Goal: Transaction & Acquisition: Purchase product/service

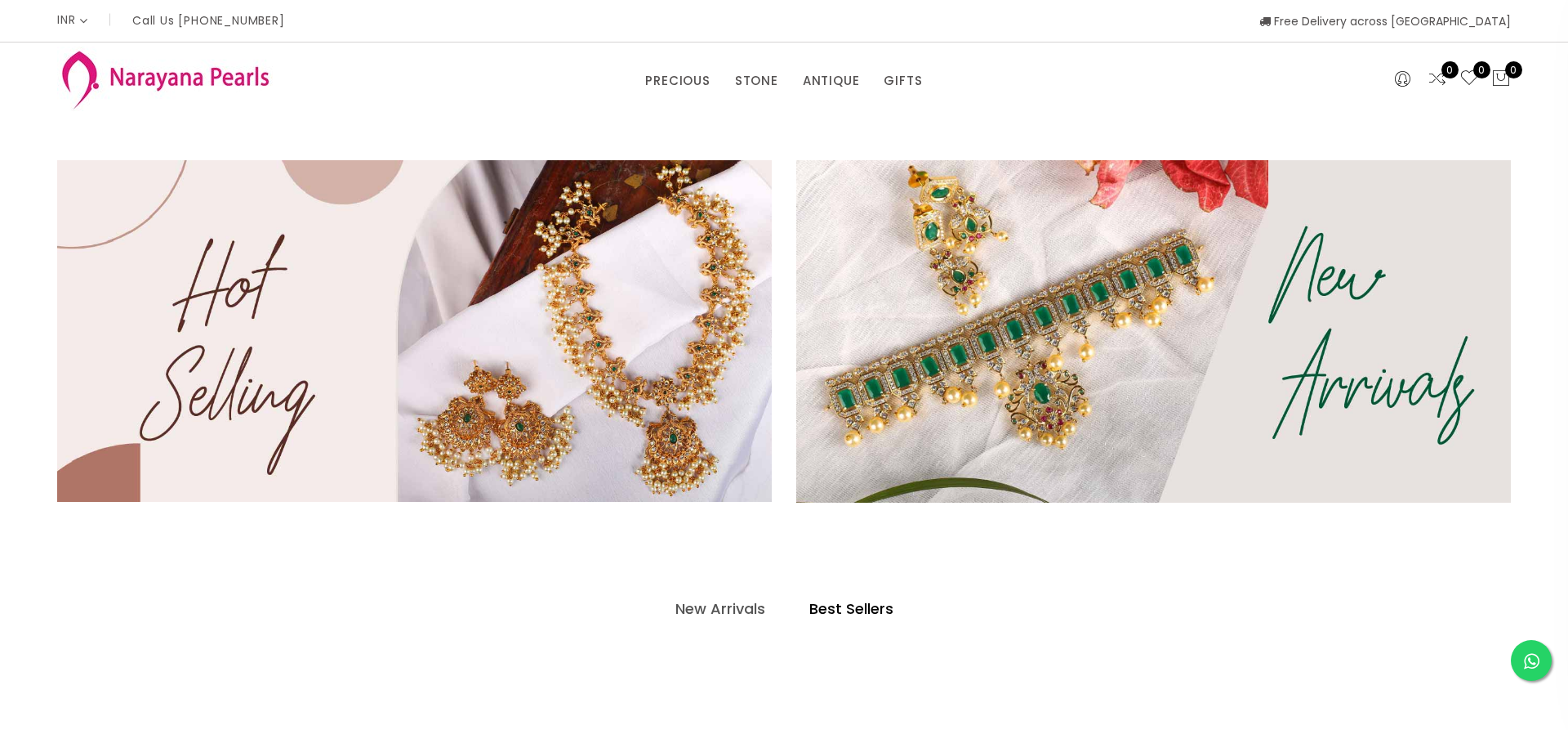
select select "INR"
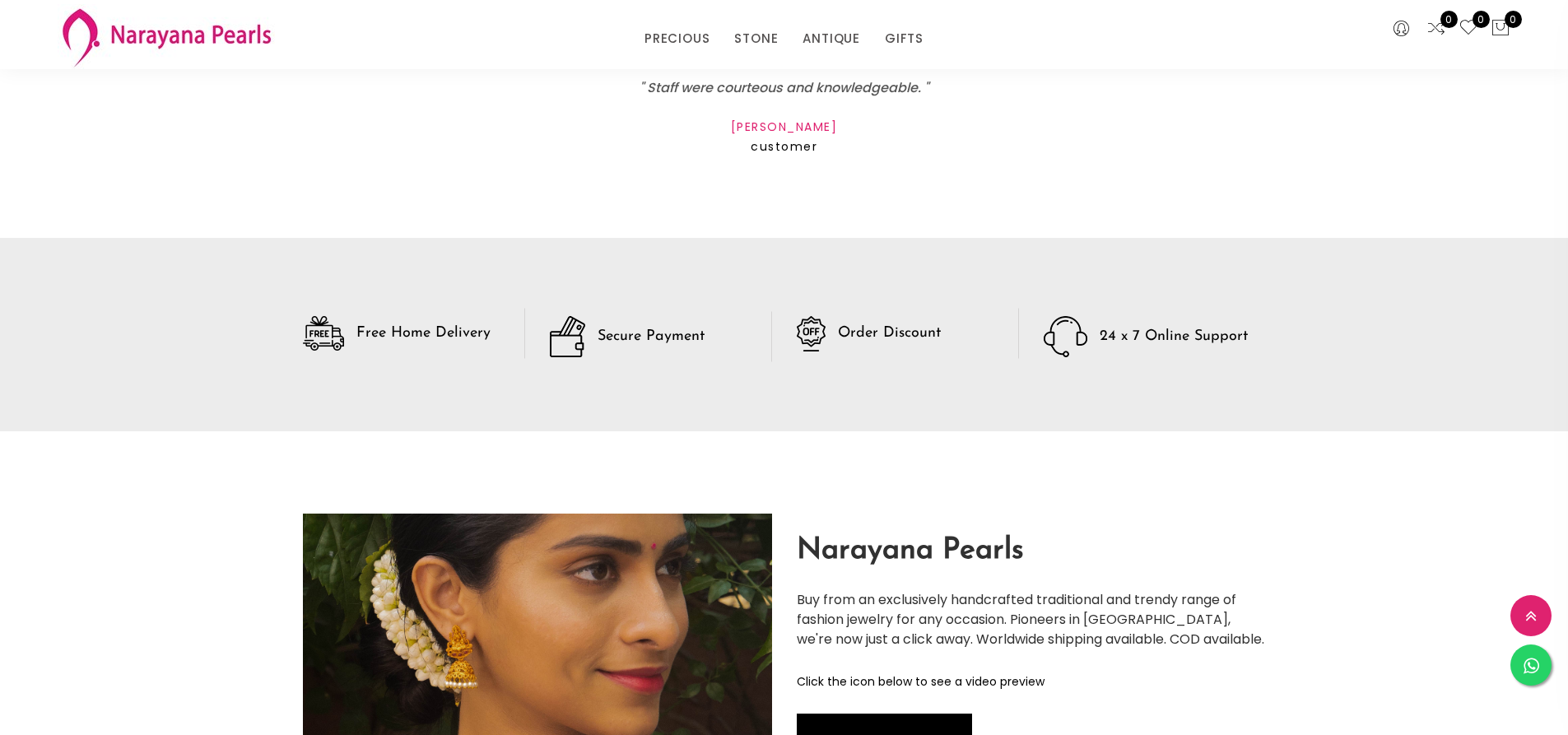
scroll to position [1891, 0]
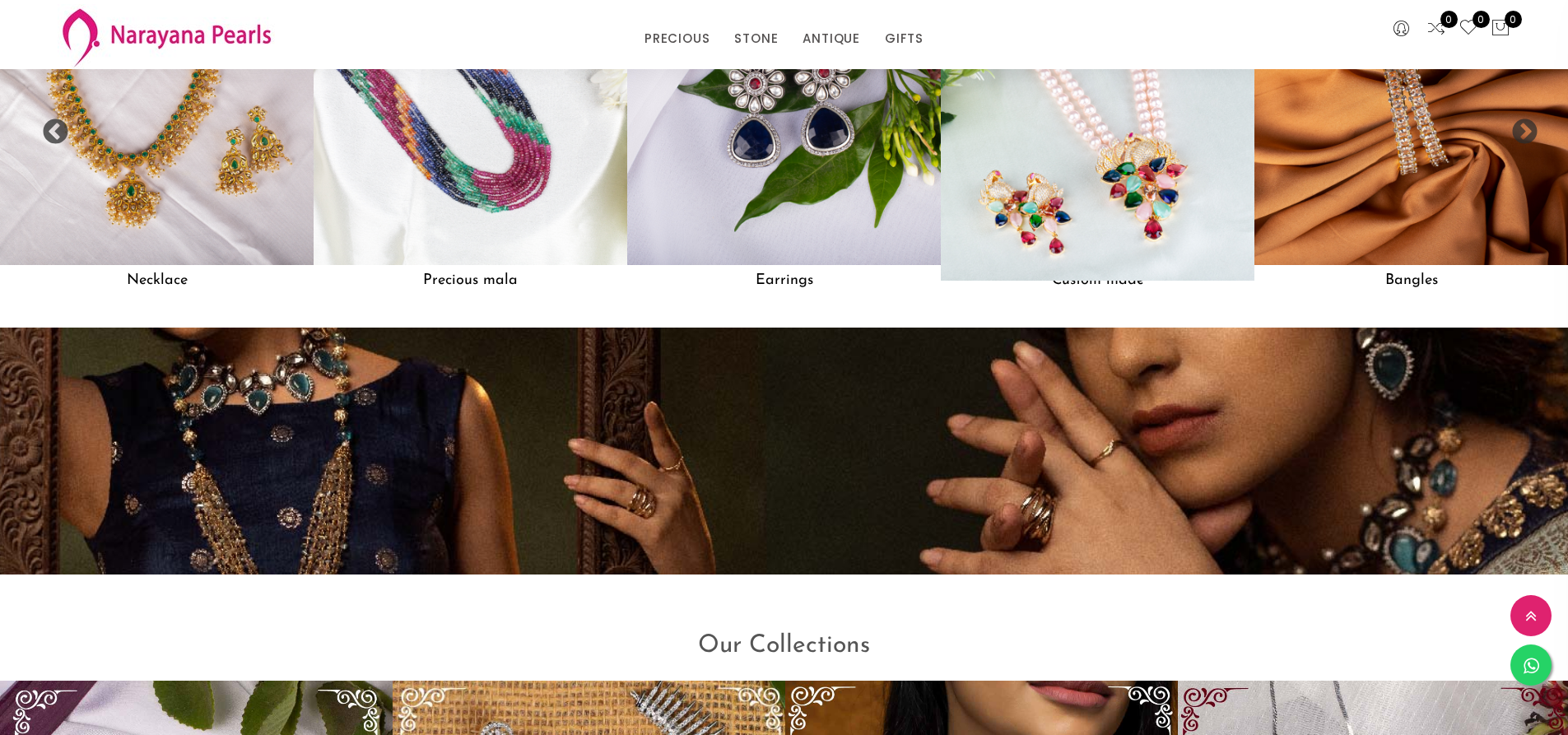
click at [1030, 131] on img at bounding box center [1098, 109] width 345 height 345
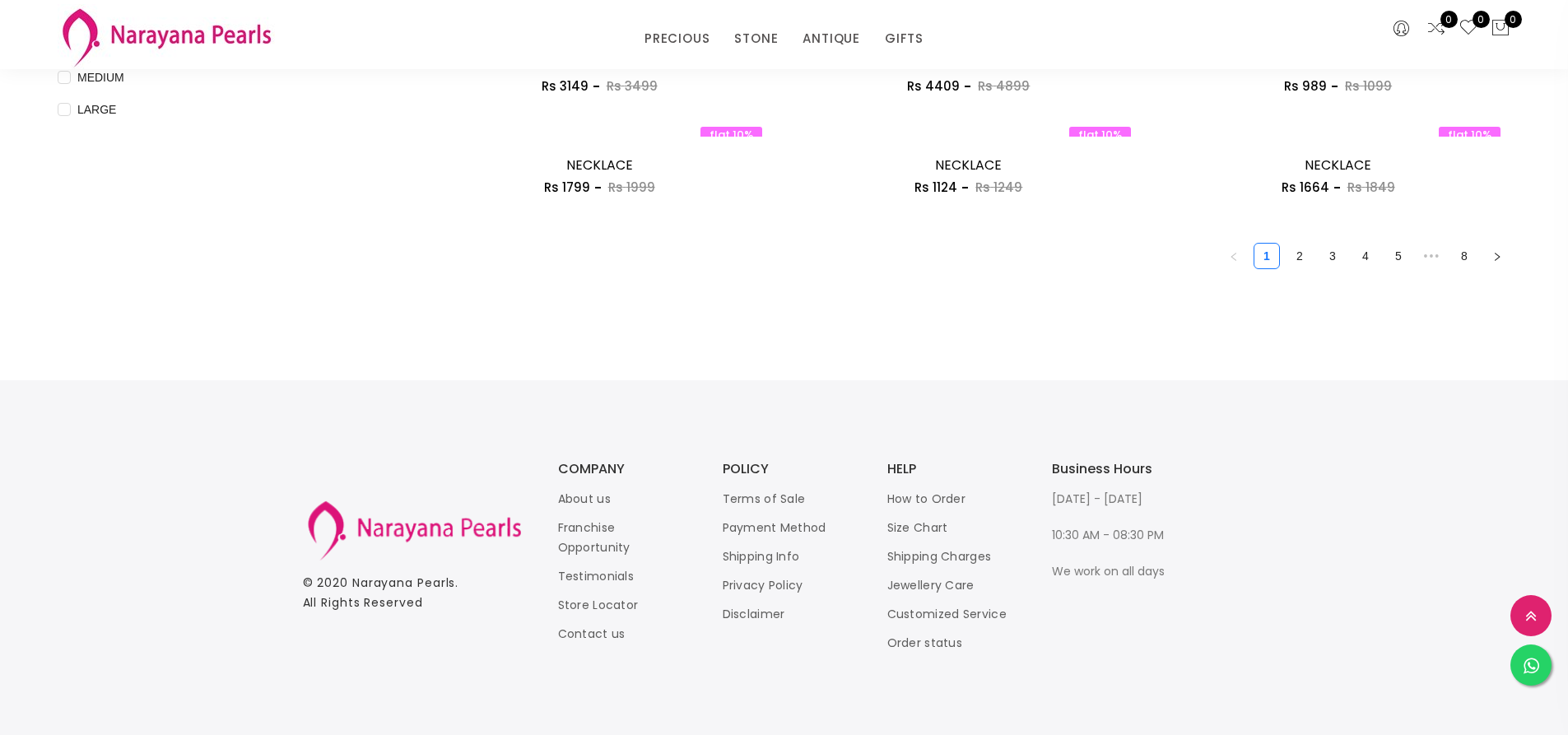
scroll to position [1234, 0]
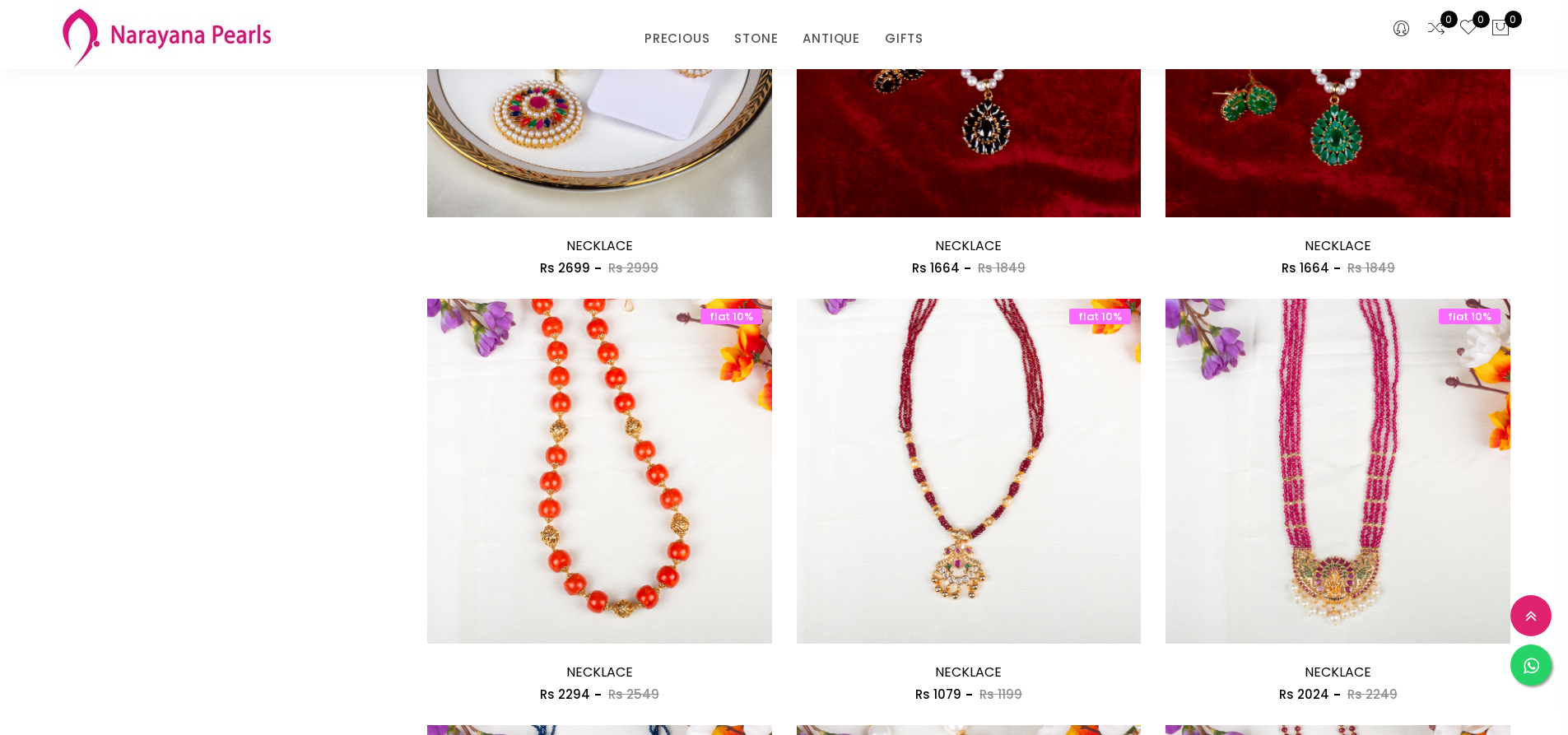
click at [564, 422] on img at bounding box center [600, 488] width 345 height 345
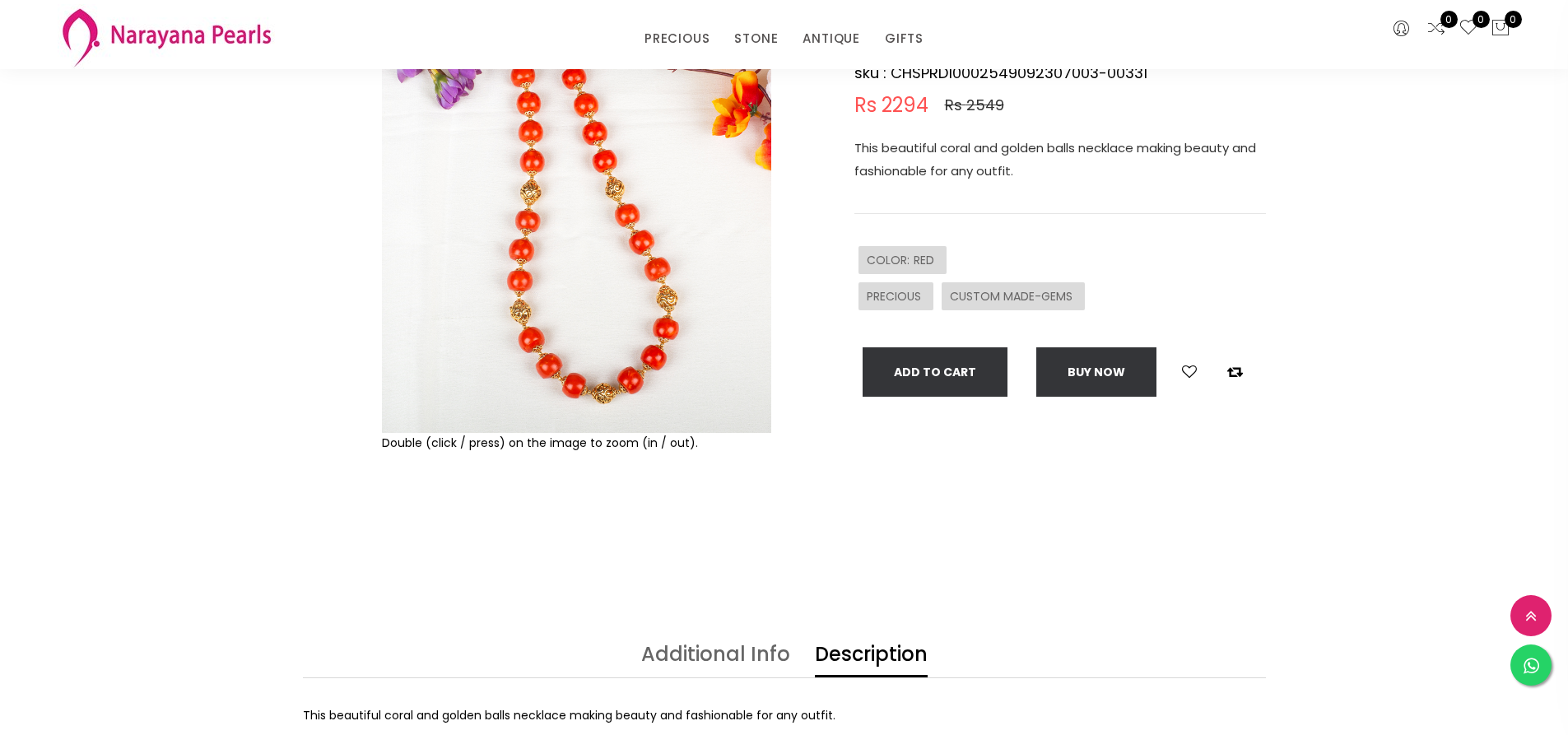
scroll to position [165, 0]
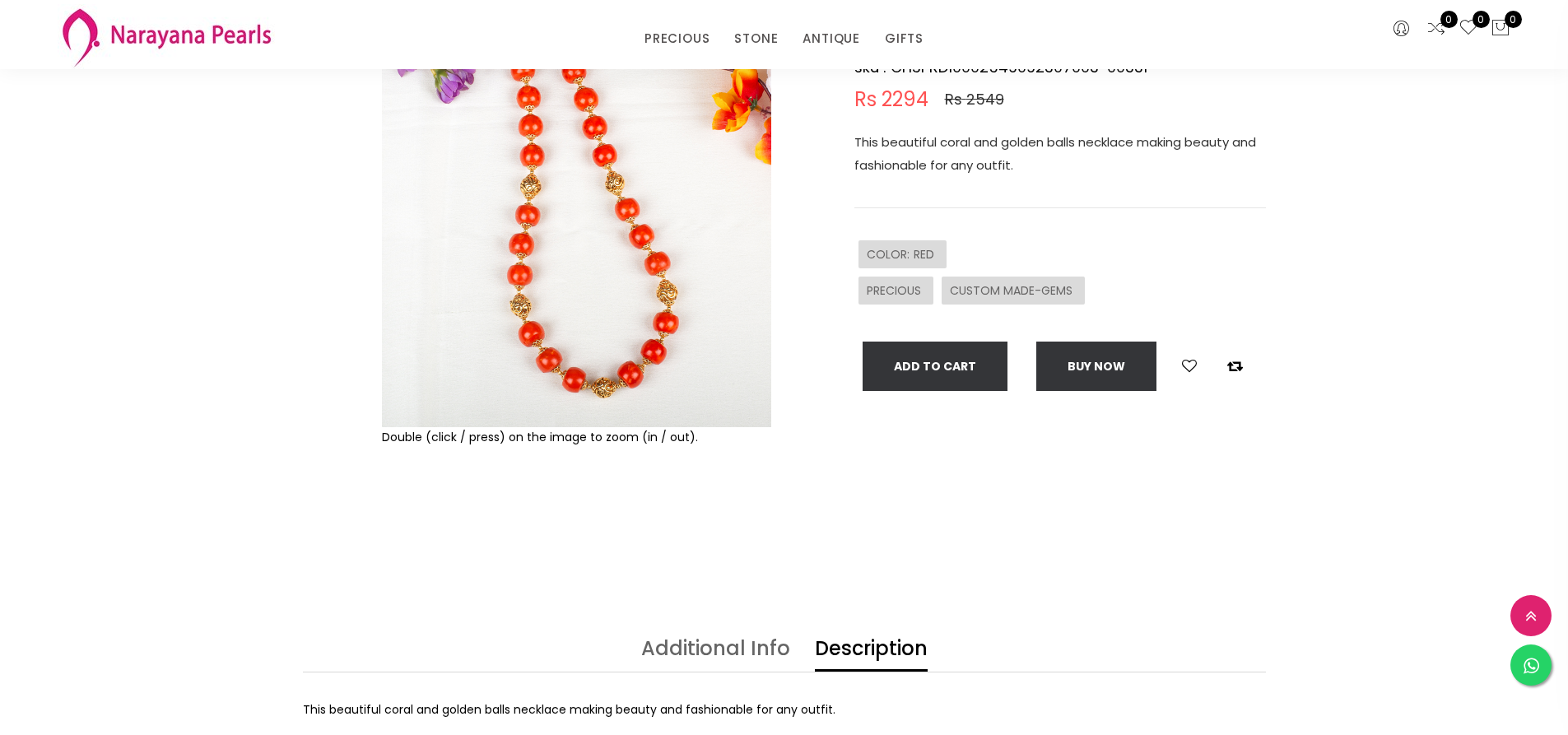
click at [585, 314] on img at bounding box center [576, 232] width 389 height 389
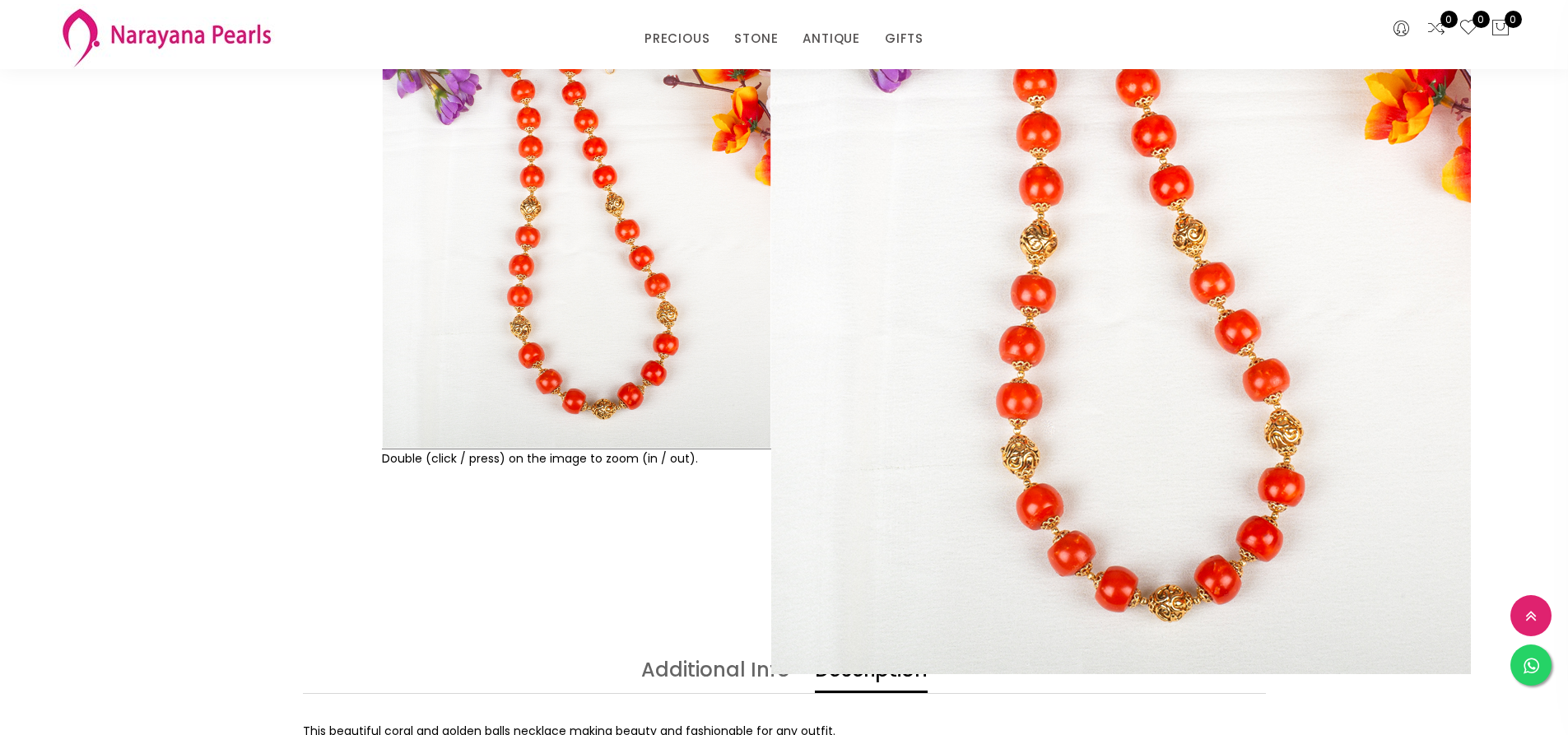
scroll to position [0, 0]
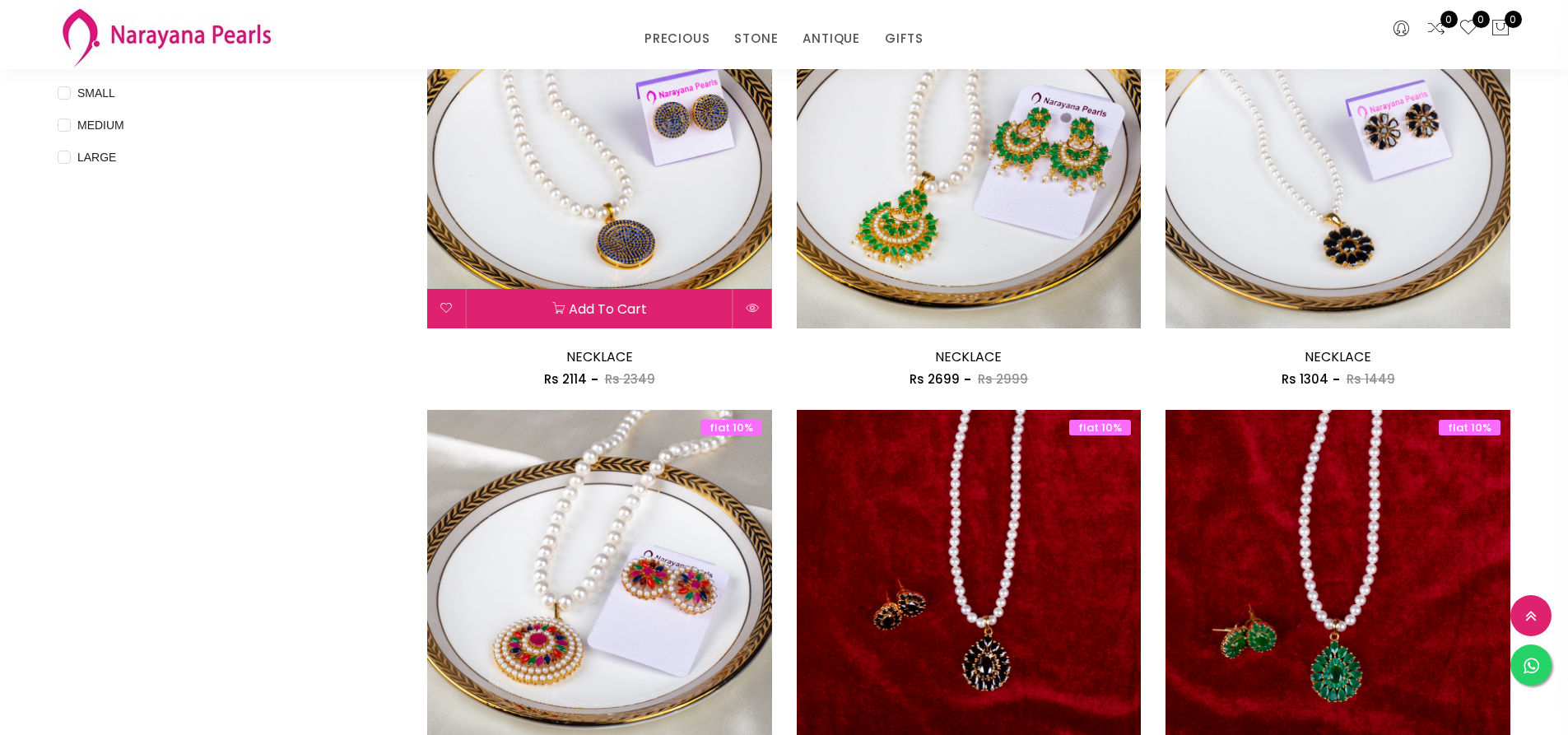
scroll to position [703, 0]
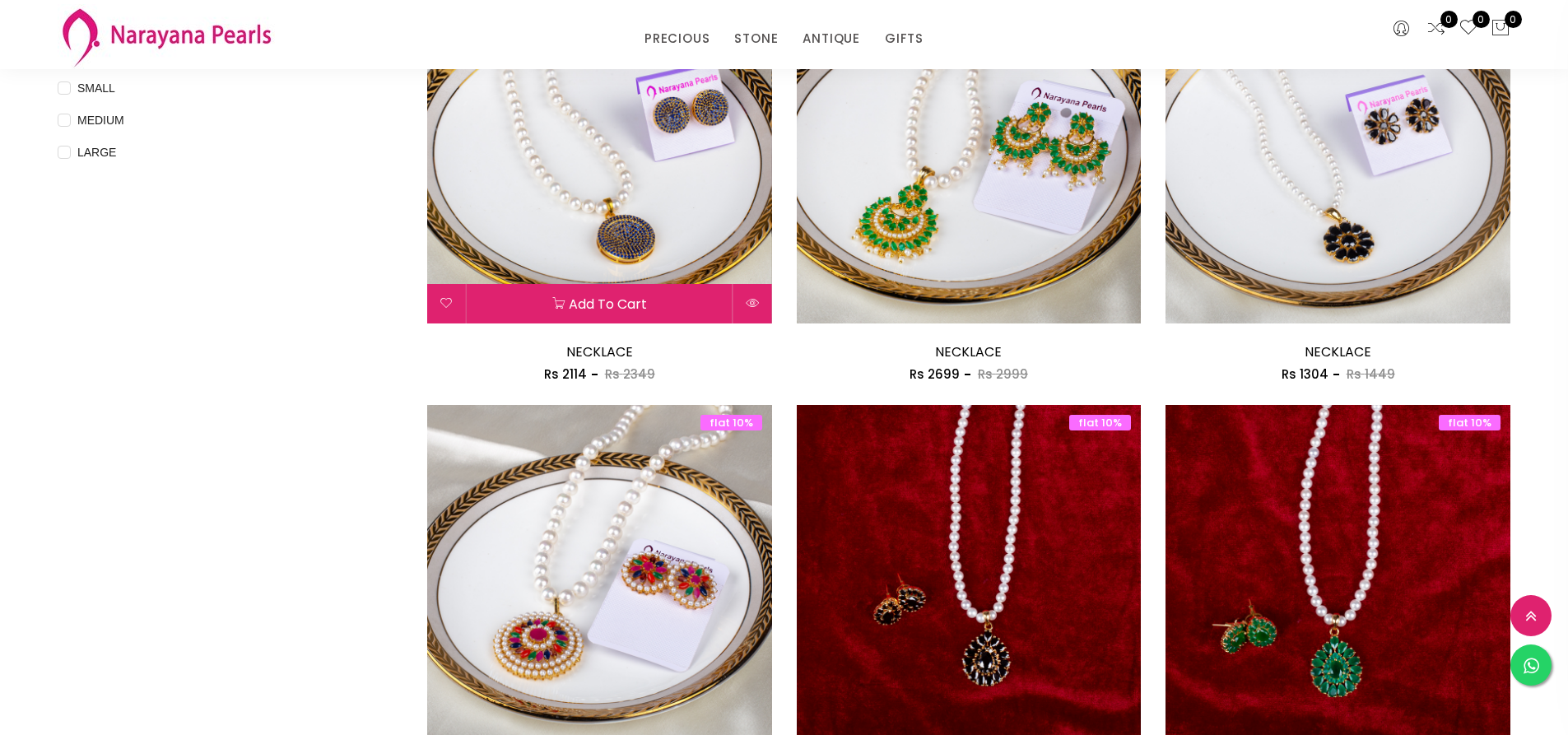
click at [596, 131] on img at bounding box center [600, 151] width 345 height 345
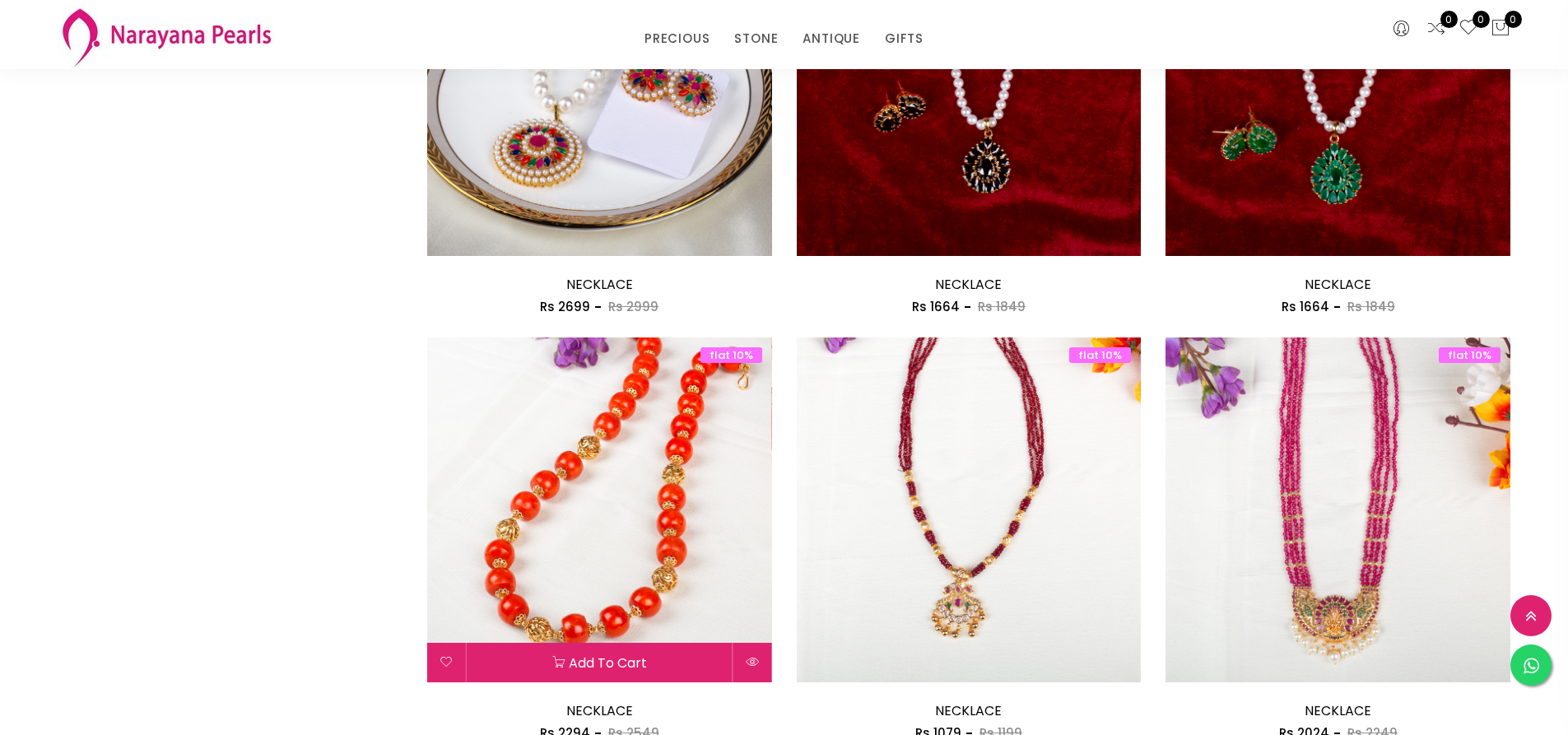
scroll to position [1197, 0]
click at [618, 466] on img at bounding box center [600, 509] width 345 height 345
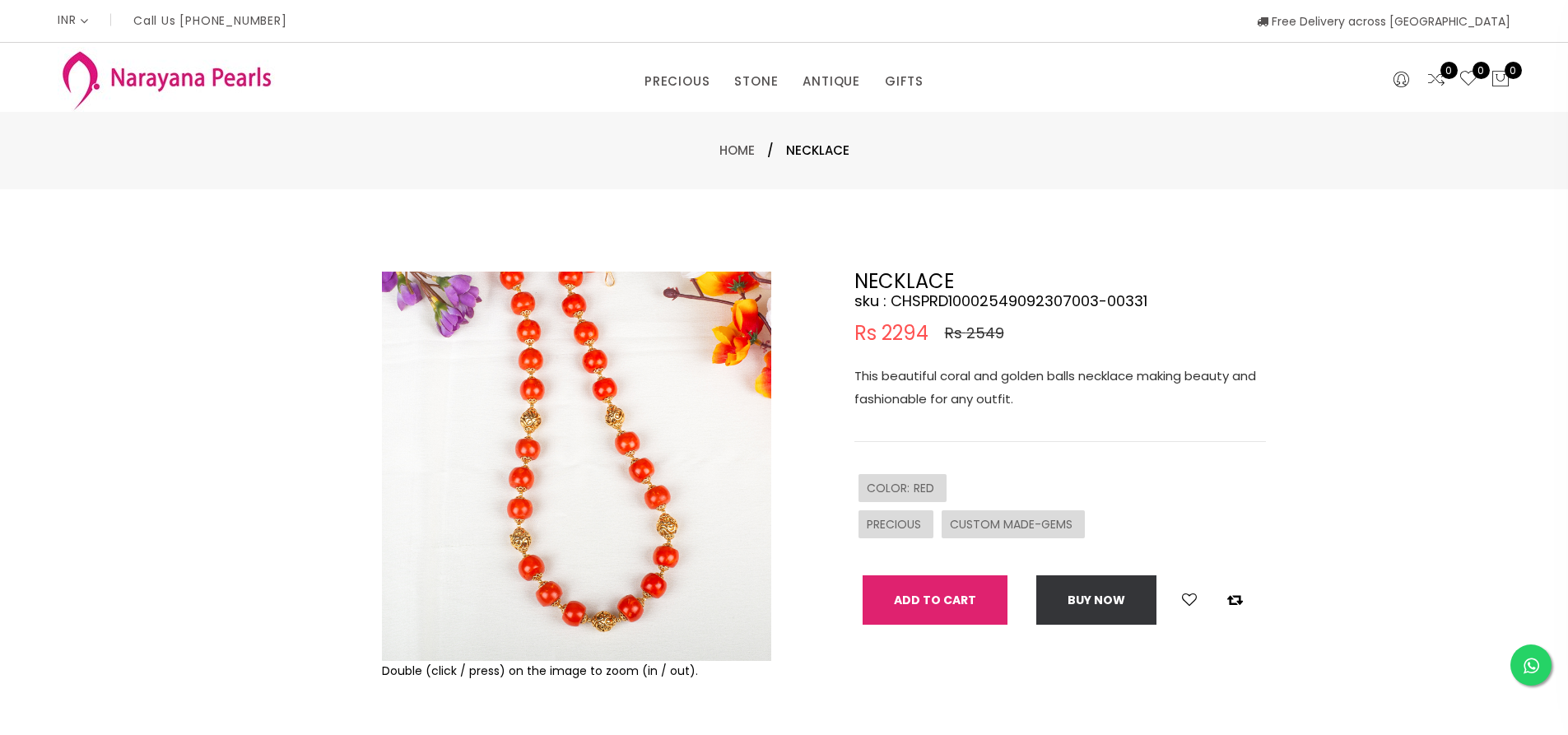
click at [919, 598] on button "Add To Cart" at bounding box center [935, 600] width 145 height 49
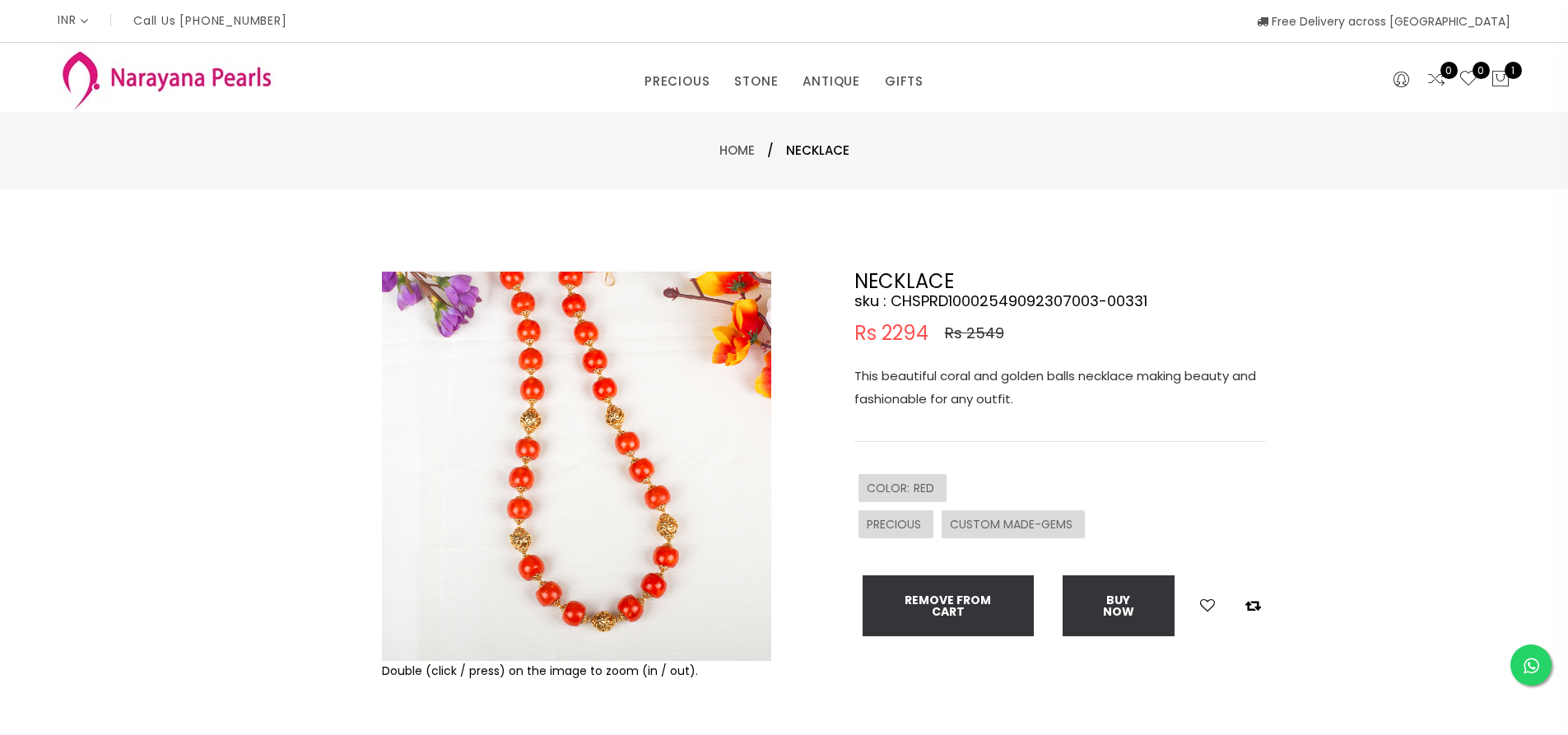
click at [507, 469] on img at bounding box center [576, 466] width 389 height 389
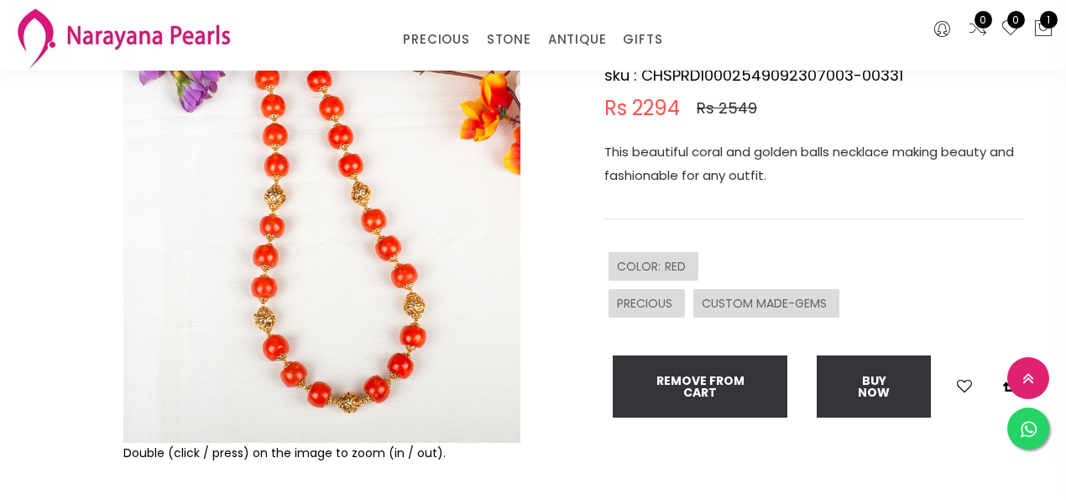
scroll to position [168, 0]
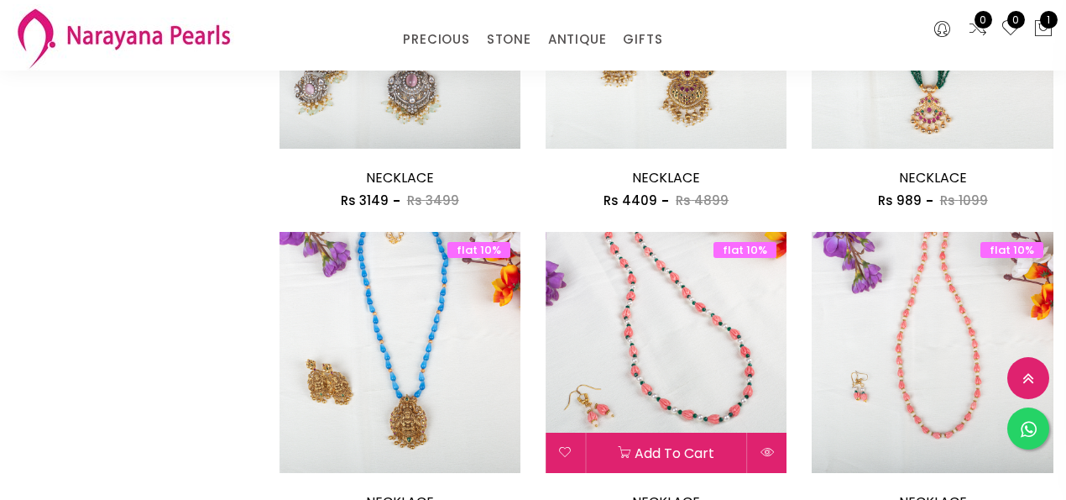
scroll to position [2101, 0]
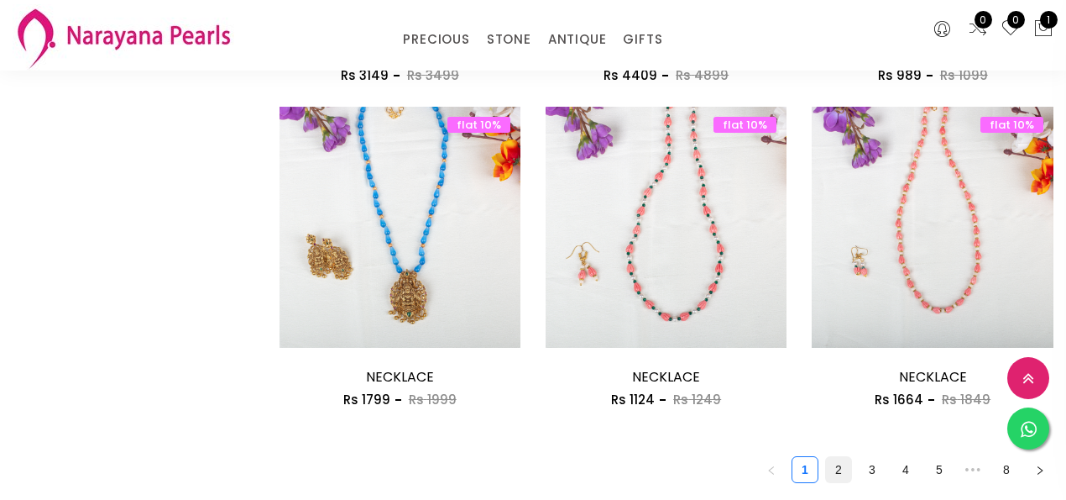
click at [838, 474] on link "2" at bounding box center [838, 469] width 25 height 25
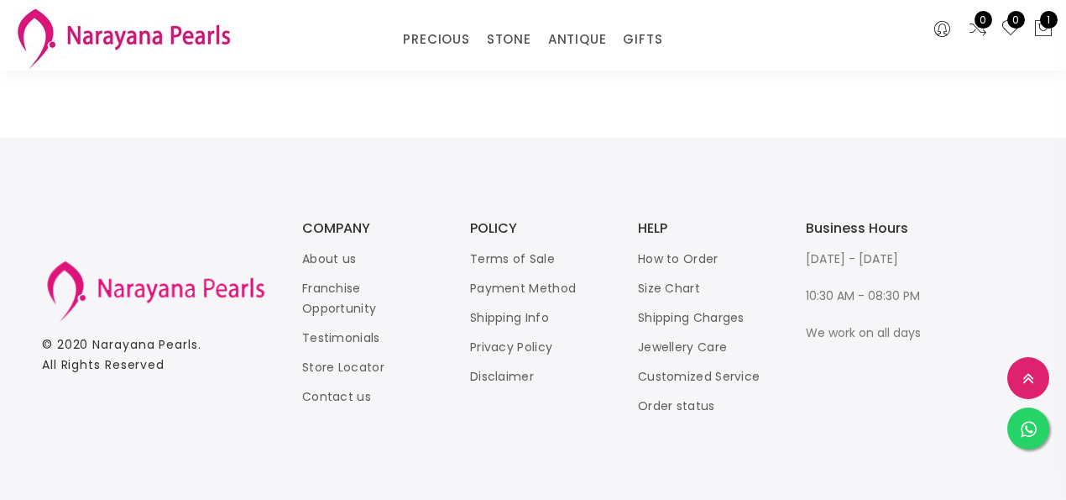
scroll to position [2238, 0]
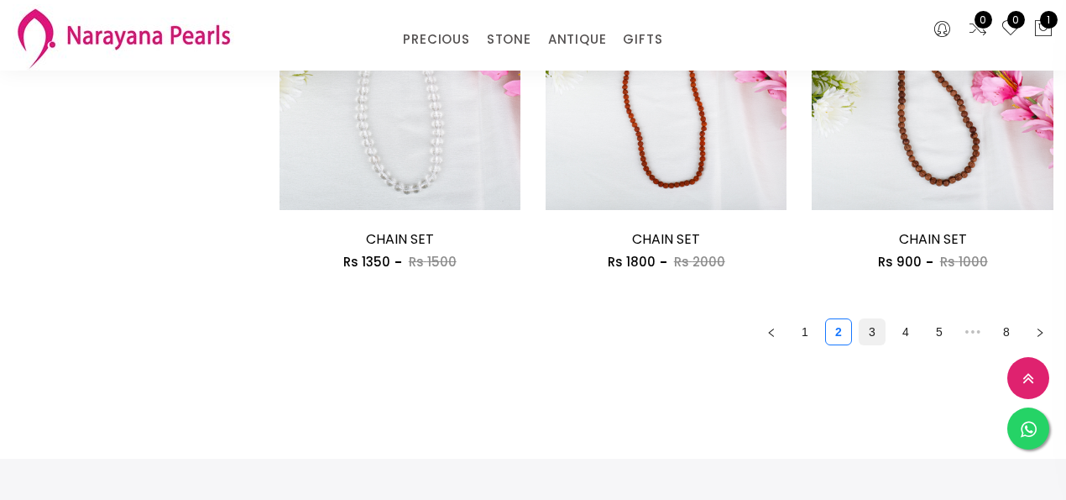
click at [870, 338] on link "3" at bounding box center [872, 331] width 25 height 25
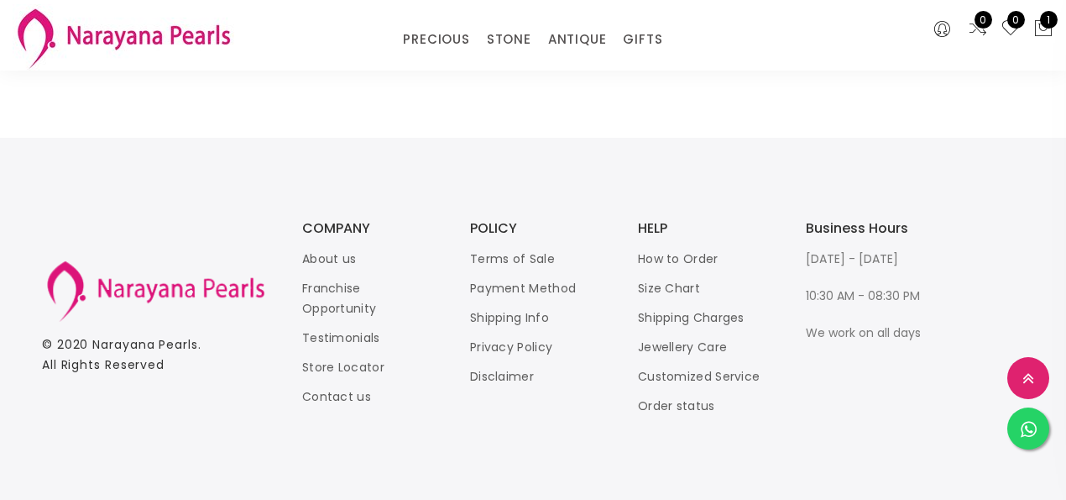
scroll to position [2238, 0]
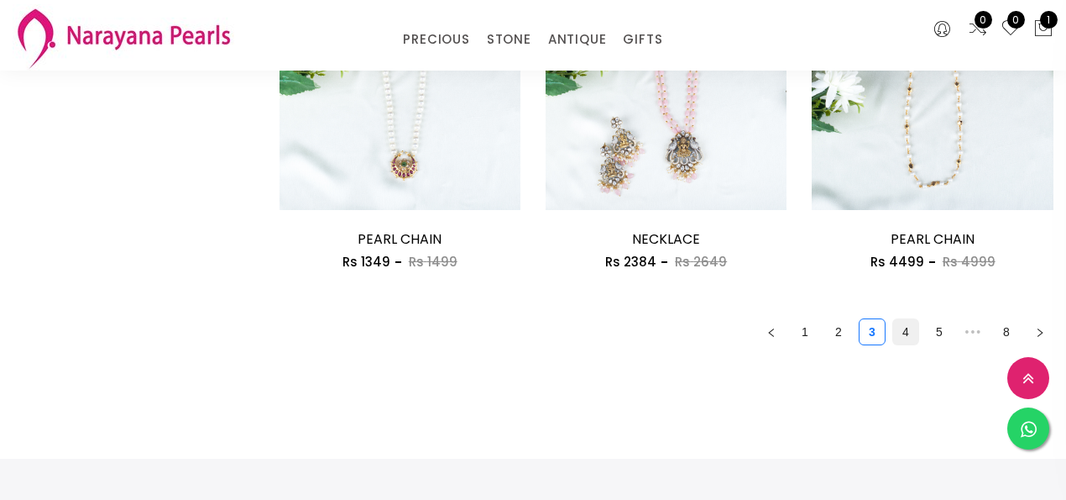
click at [905, 336] on link "4" at bounding box center [905, 331] width 25 height 25
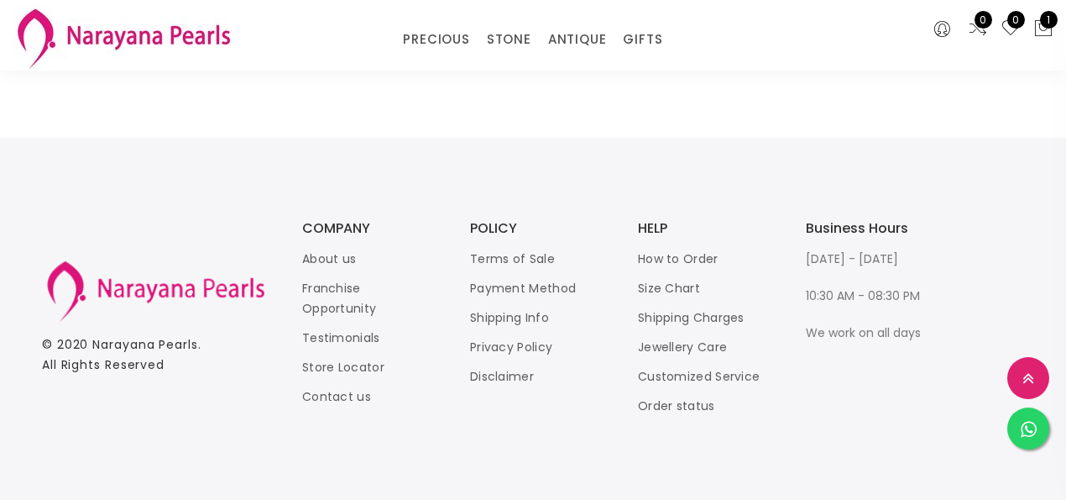
scroll to position [2127, 0]
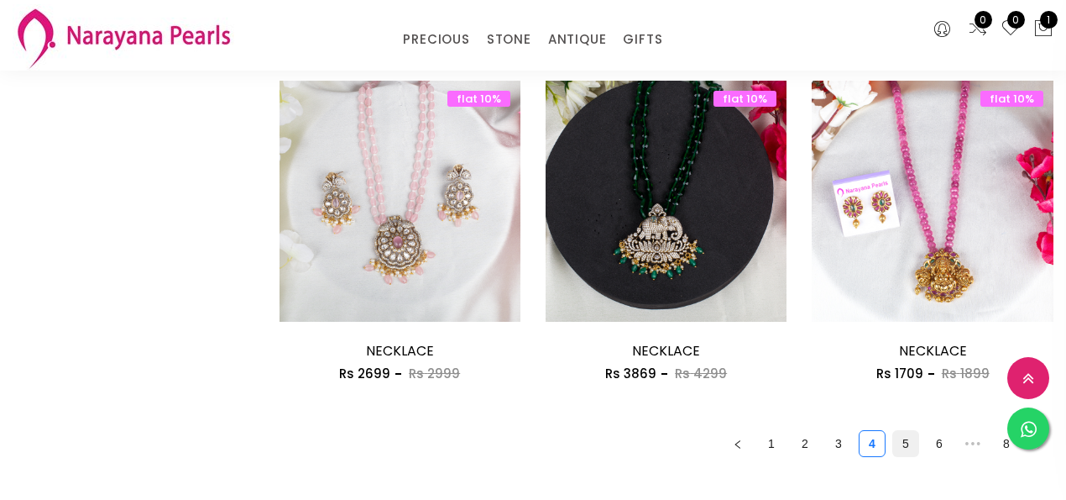
click at [904, 447] on link "5" at bounding box center [905, 443] width 25 height 25
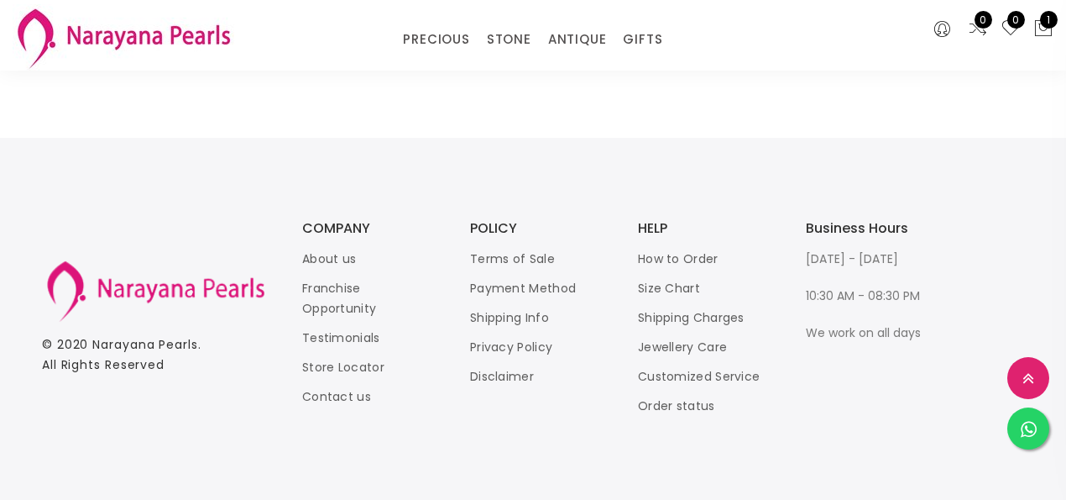
scroll to position [2351, 0]
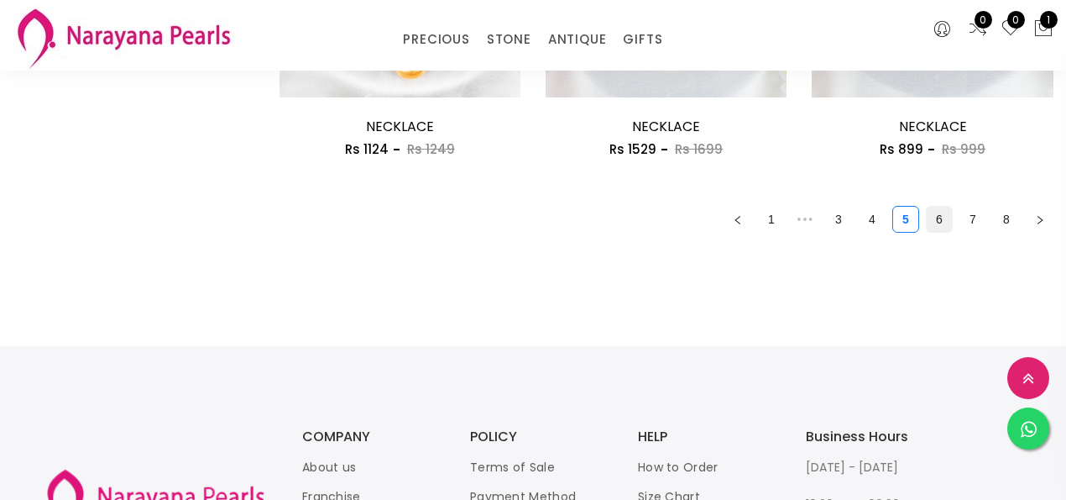
click at [939, 224] on link "6" at bounding box center [939, 219] width 25 height 25
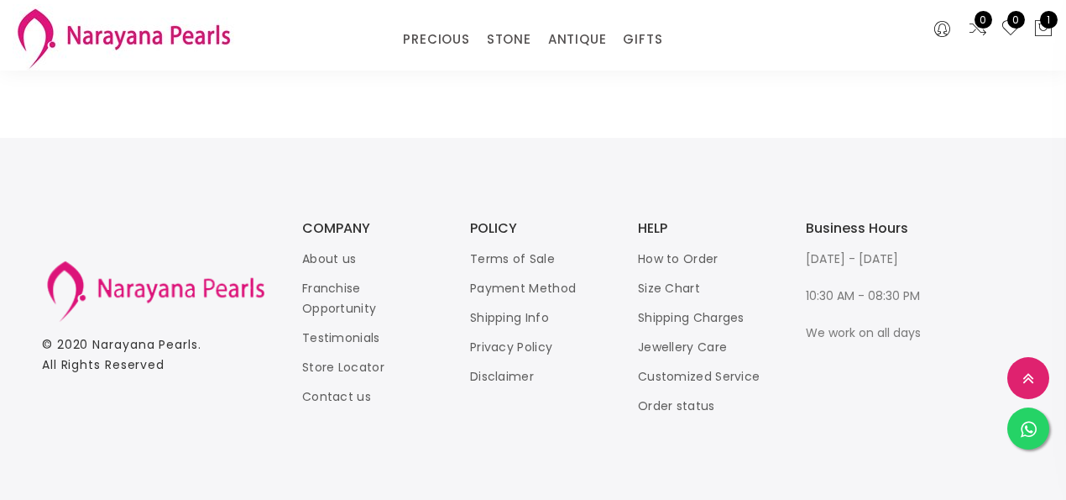
scroll to position [2183, 0]
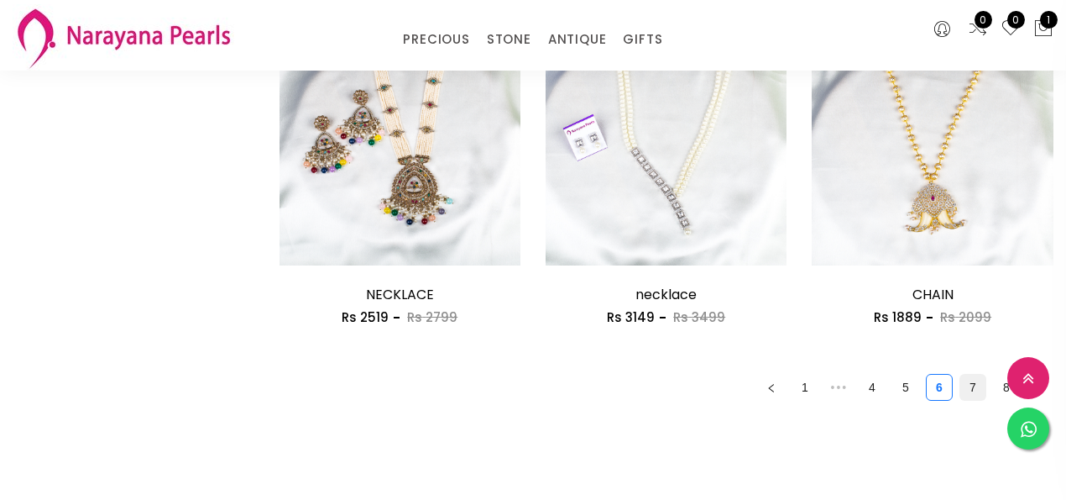
click at [971, 385] on link "7" at bounding box center [973, 386] width 25 height 25
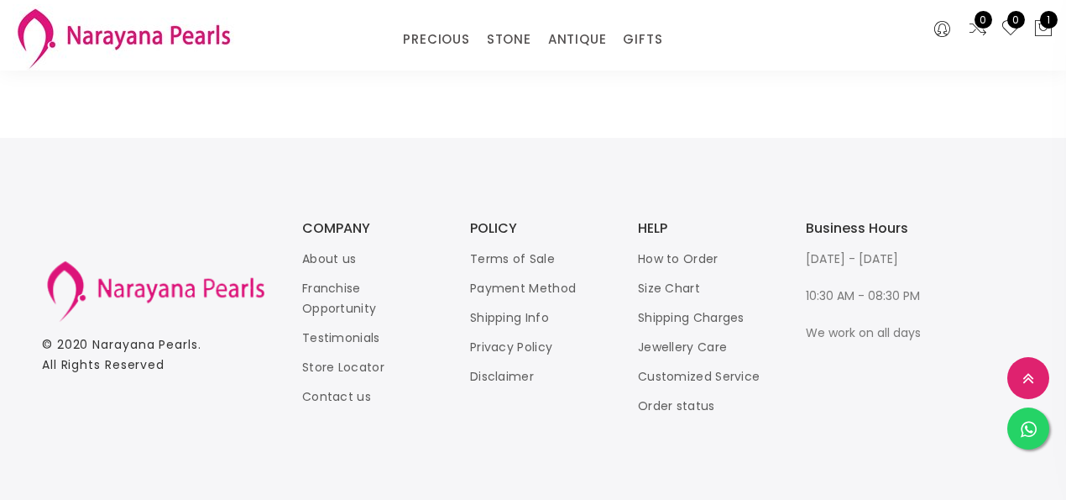
scroll to position [2238, 0]
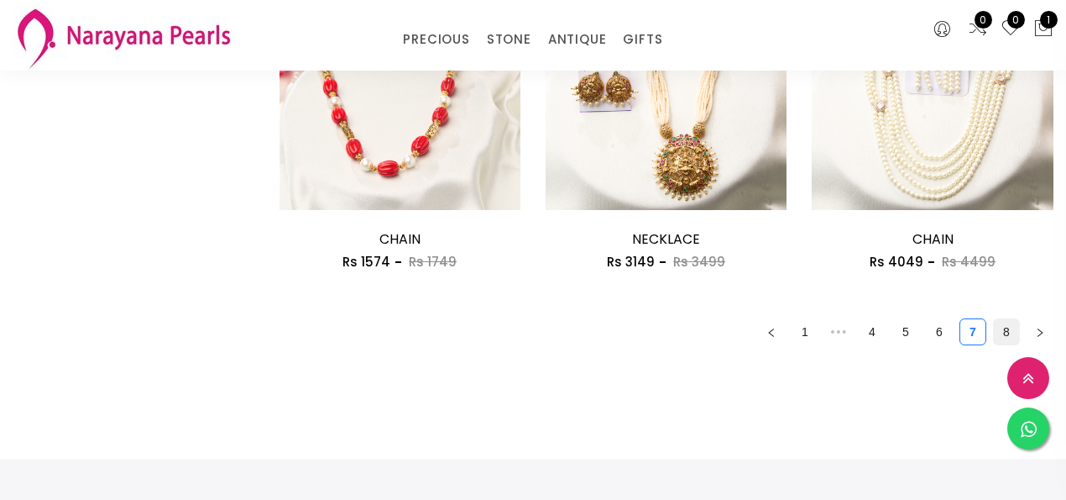
click at [1005, 332] on link "8" at bounding box center [1006, 331] width 25 height 25
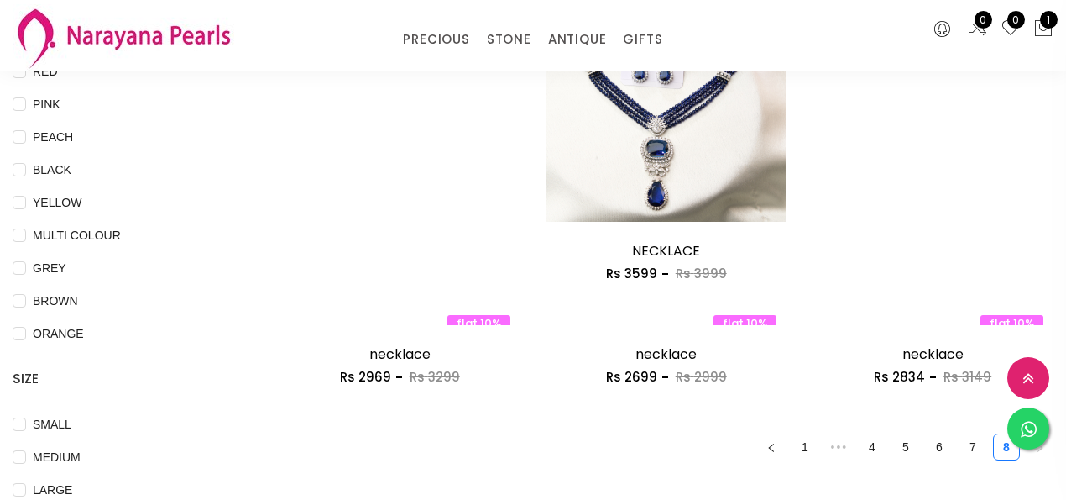
scroll to position [168, 0]
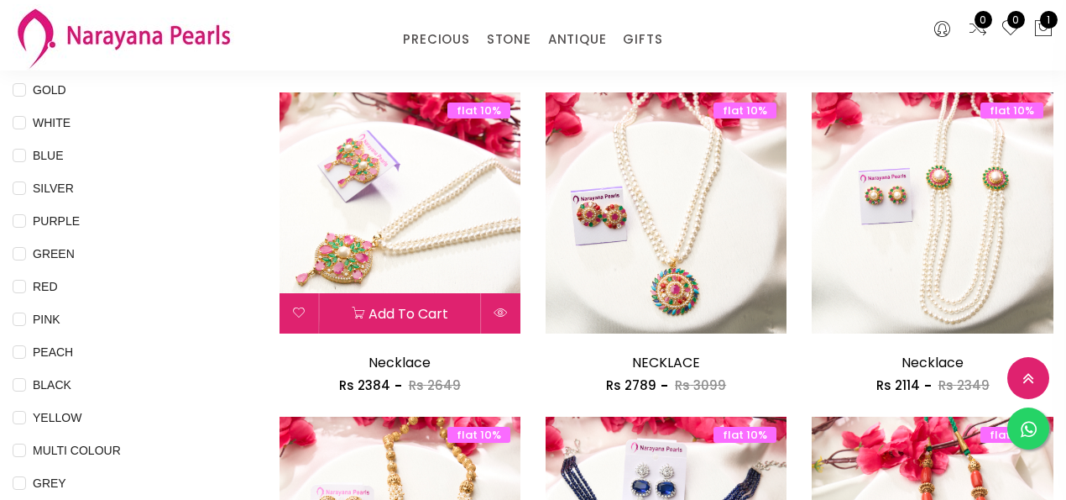
click at [416, 238] on img at bounding box center [399, 212] width 241 height 241
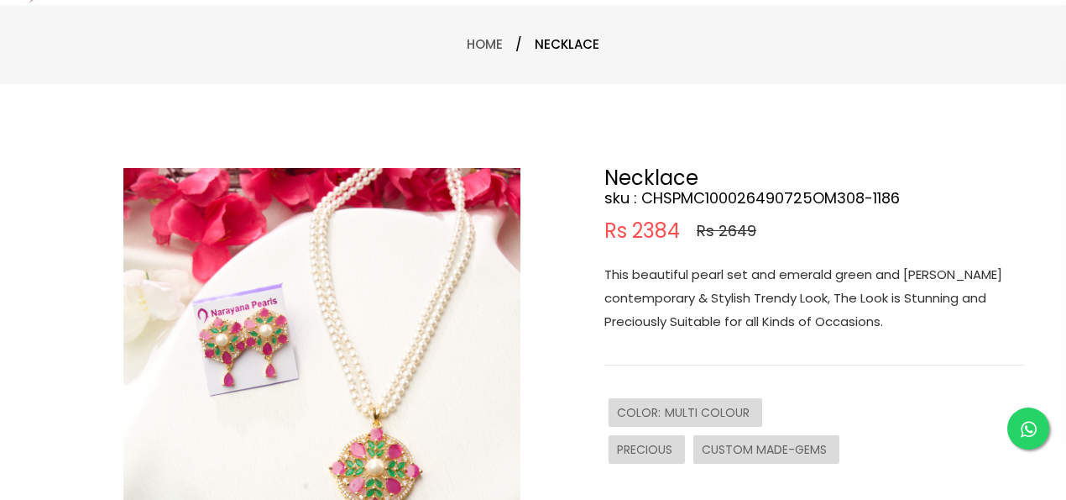
scroll to position [223, 0]
